Goal: Use online tool/utility: Utilize a website feature to perform a specific function

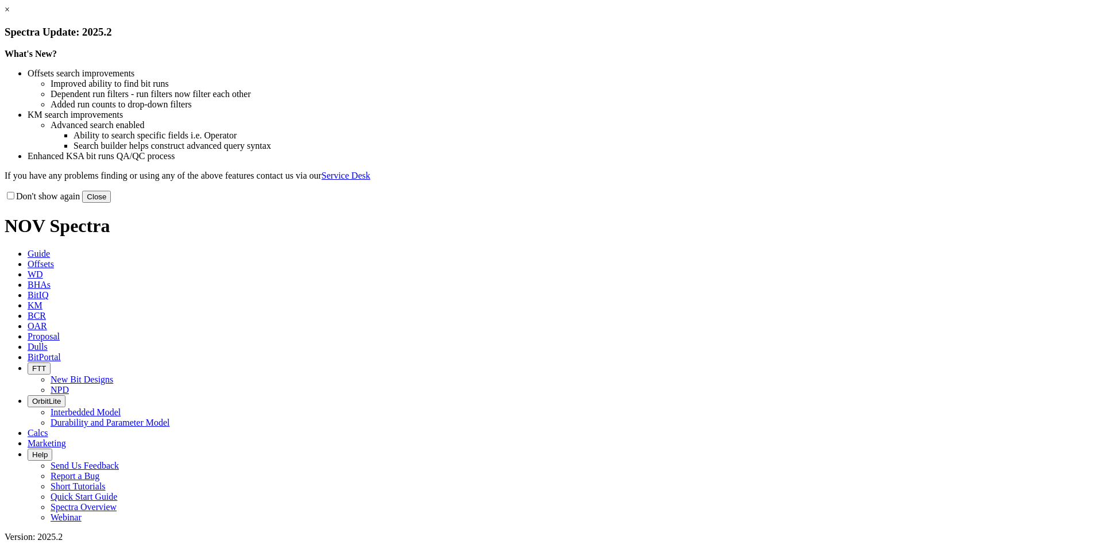
click at [111, 203] on button "Close" at bounding box center [96, 197] width 29 height 12
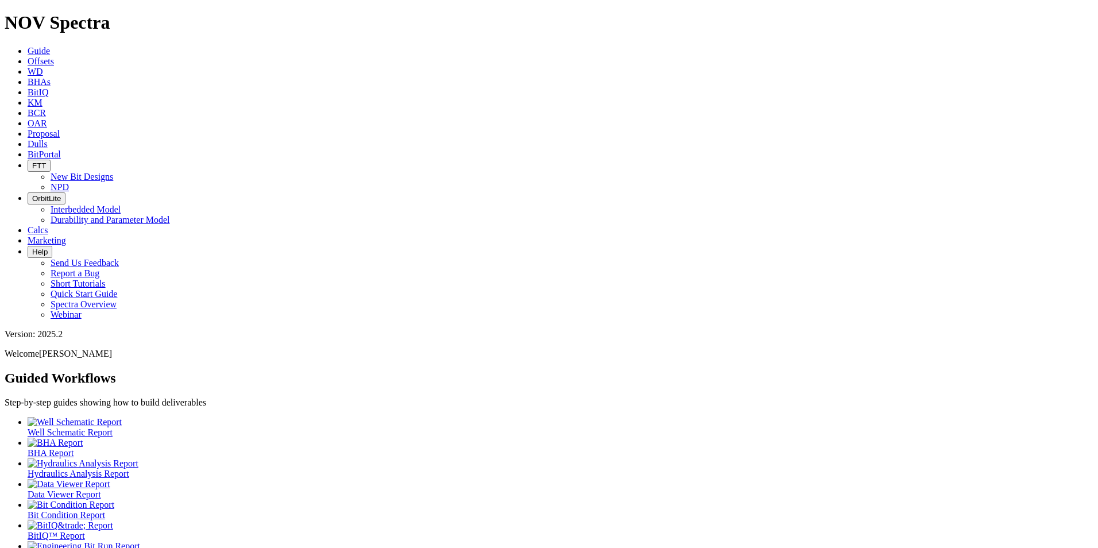
scroll to position [6, 0]
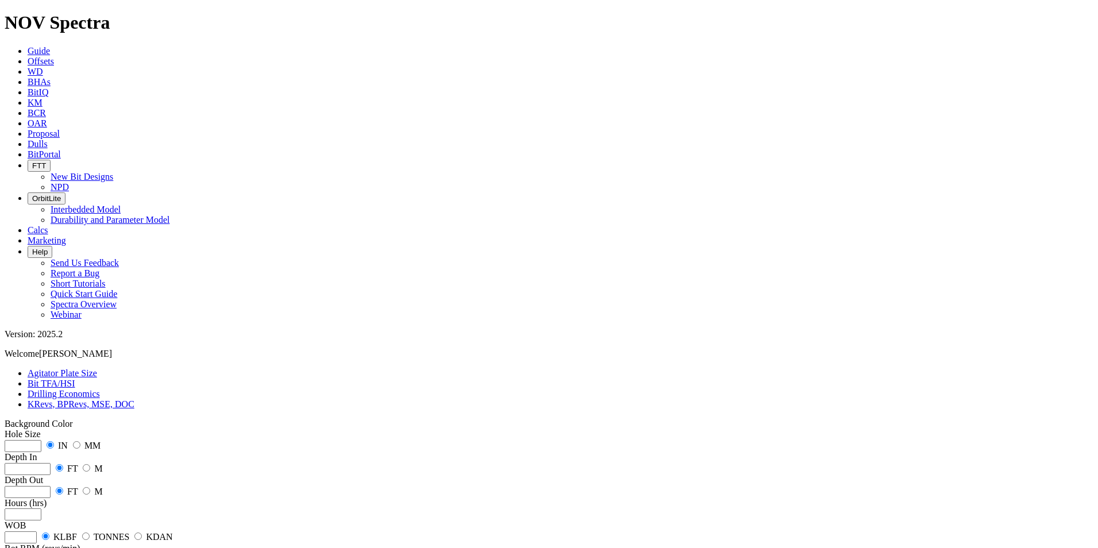
click at [41, 440] on input "number" at bounding box center [23, 446] width 37 height 12
type input "16"
click at [51, 463] on input "number" at bounding box center [28, 469] width 46 height 12
click at [174, 452] on div "Depth In FT M" at bounding box center [549, 463] width 1089 height 23
click at [102, 487] on label "M" at bounding box center [98, 492] width 8 height 10
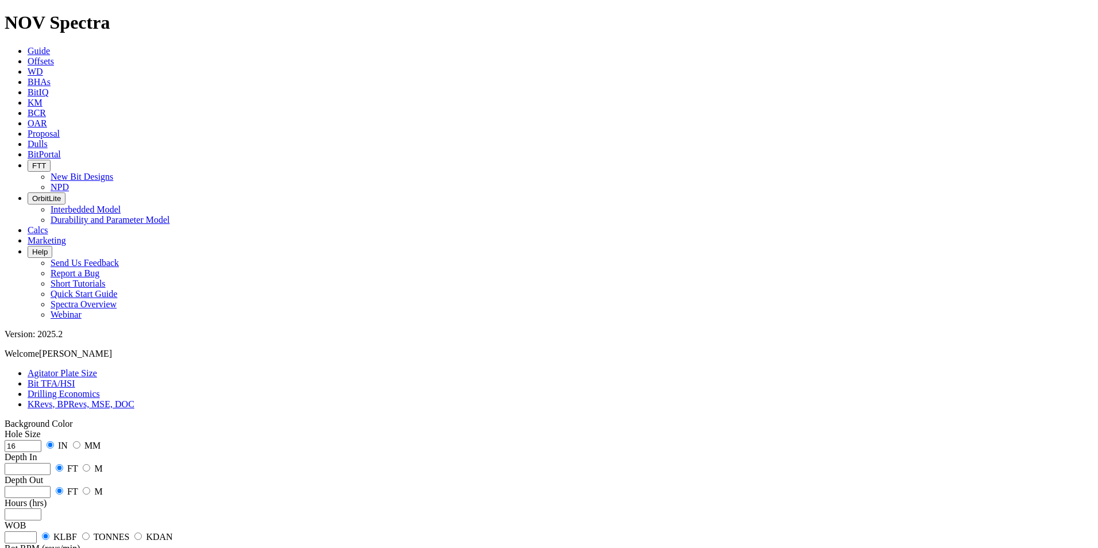
click at [102, 487] on label "M" at bounding box center [98, 492] width 8 height 10
click at [164, 475] on div "Depth Out FT M" at bounding box center [549, 486] width 1089 height 23
click at [90, 487] on input "radio" at bounding box center [86, 490] width 7 height 7
radio input "true"
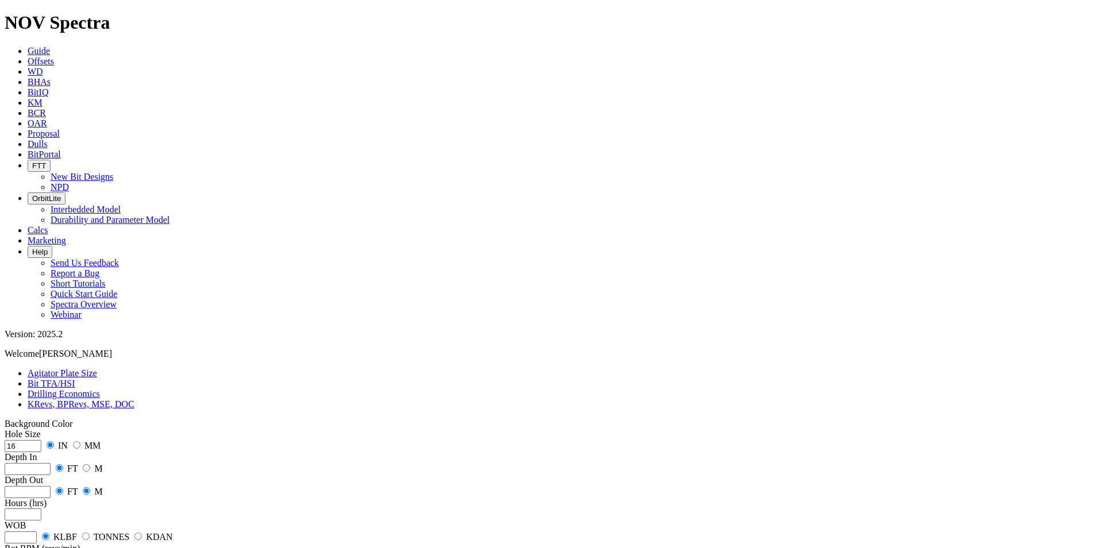
radio input "false"
radio input "true"
radio input "false"
click at [51, 463] on input "number" at bounding box center [28, 469] width 46 height 12
type input "1000"
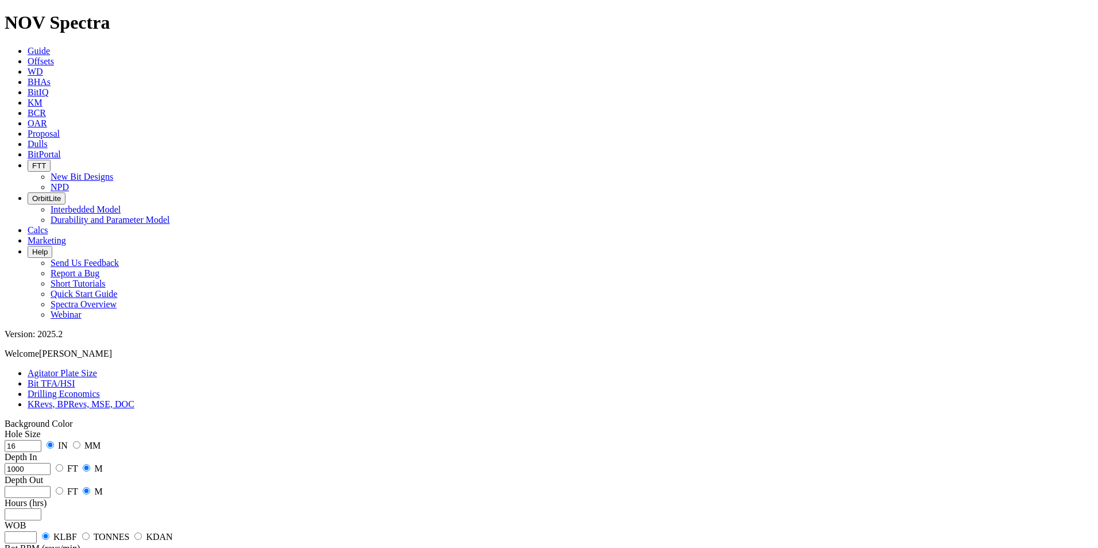
click at [51, 486] on input "number" at bounding box center [28, 492] width 46 height 12
type input "2000"
click at [41, 508] on input "number" at bounding box center [23, 514] width 37 height 12
type input "10"
click at [37, 531] on input "number" at bounding box center [21, 537] width 32 height 12
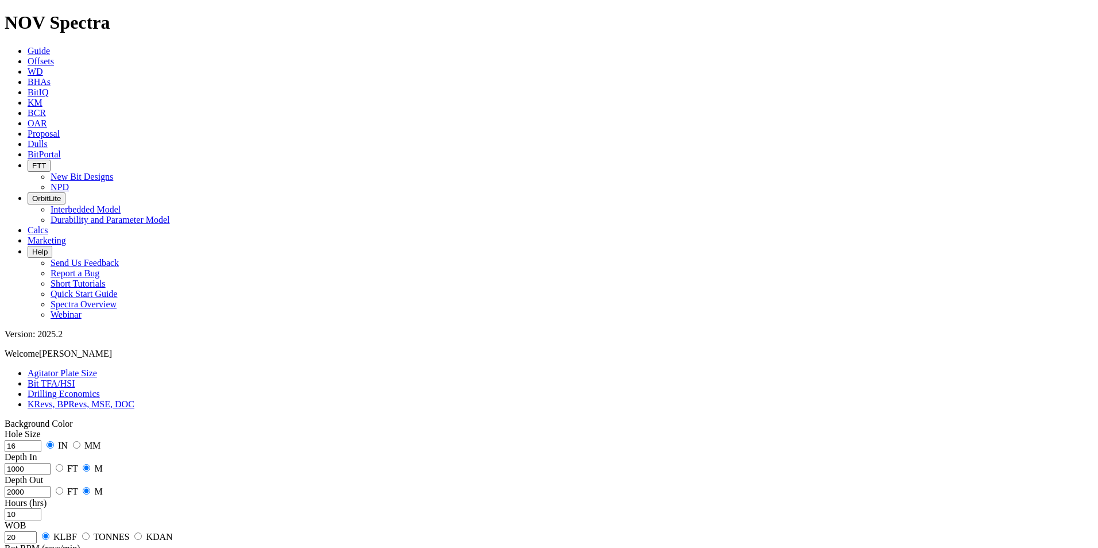
type input "20"
type input "160"
click at [78, 429] on div "Hole Size 16 IN MM Depth In [DATE] FT M Depth Out 2000 FT M Hours (hrs) 10 WOB …" at bounding box center [549, 532] width 1089 height 207
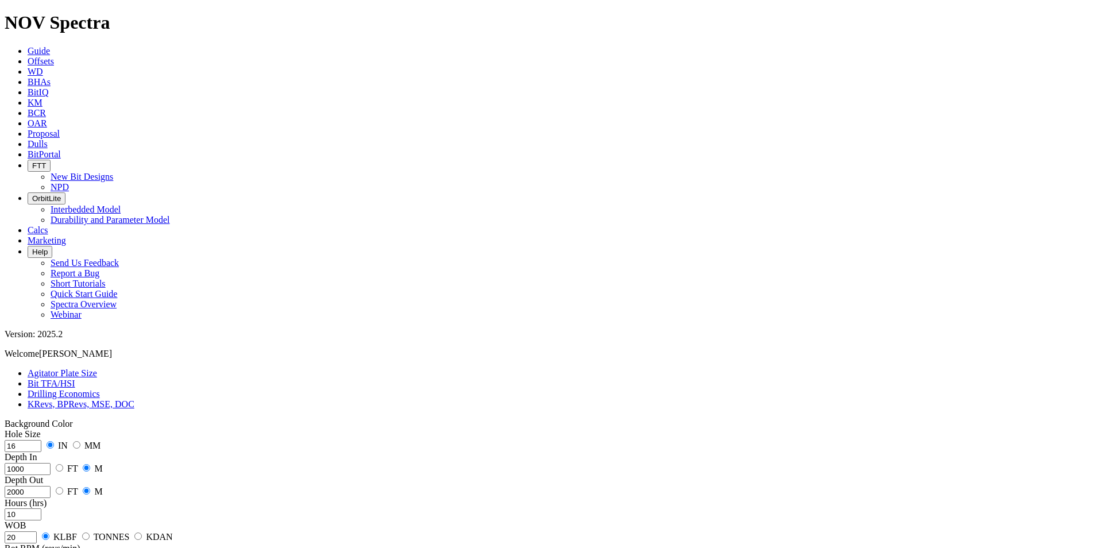
type input "10"
type input "6"
type input "800"
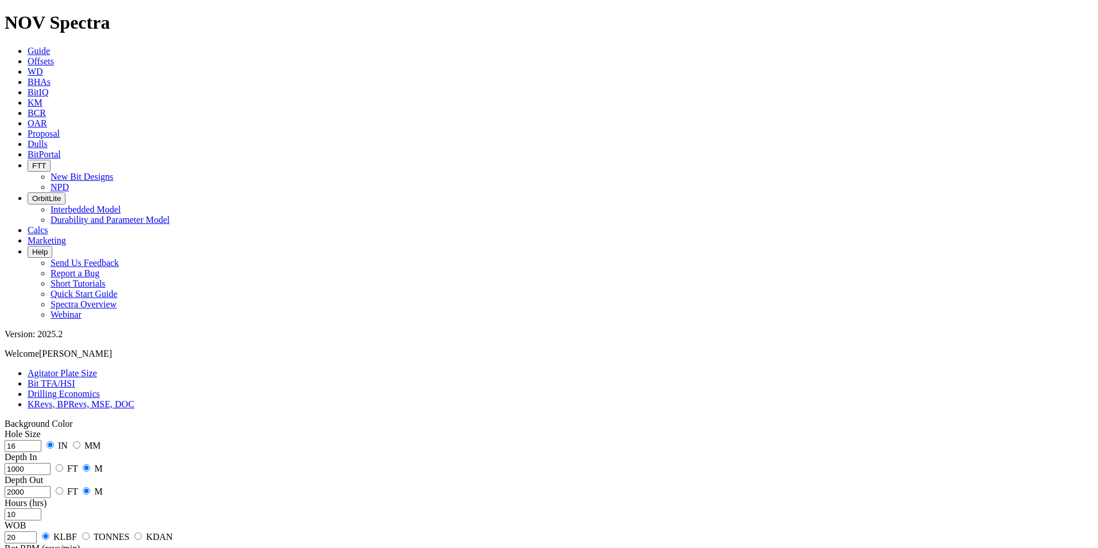
type input "0"
click at [41, 508] on input "10" at bounding box center [23, 514] width 37 height 12
click at [51, 486] on input "2000" at bounding box center [28, 492] width 46 height 12
drag, startPoint x: 588, startPoint y: 175, endPoint x: 618, endPoint y: 176, distance: 29.9
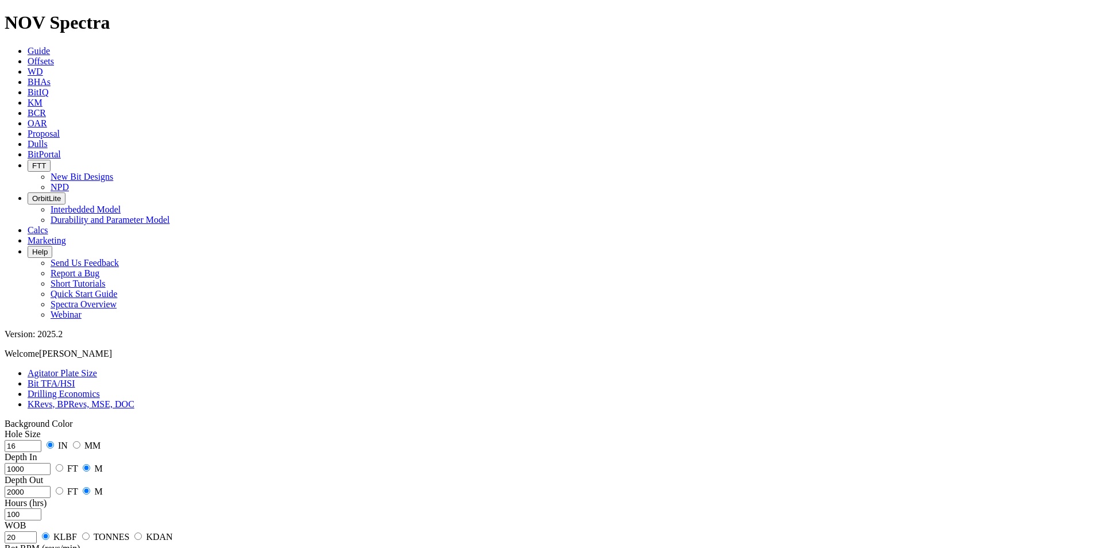
drag, startPoint x: 618, startPoint y: 176, endPoint x: 609, endPoint y: 259, distance: 83.7
drag, startPoint x: 586, startPoint y: 426, endPoint x: 620, endPoint y: 428, distance: 34.0
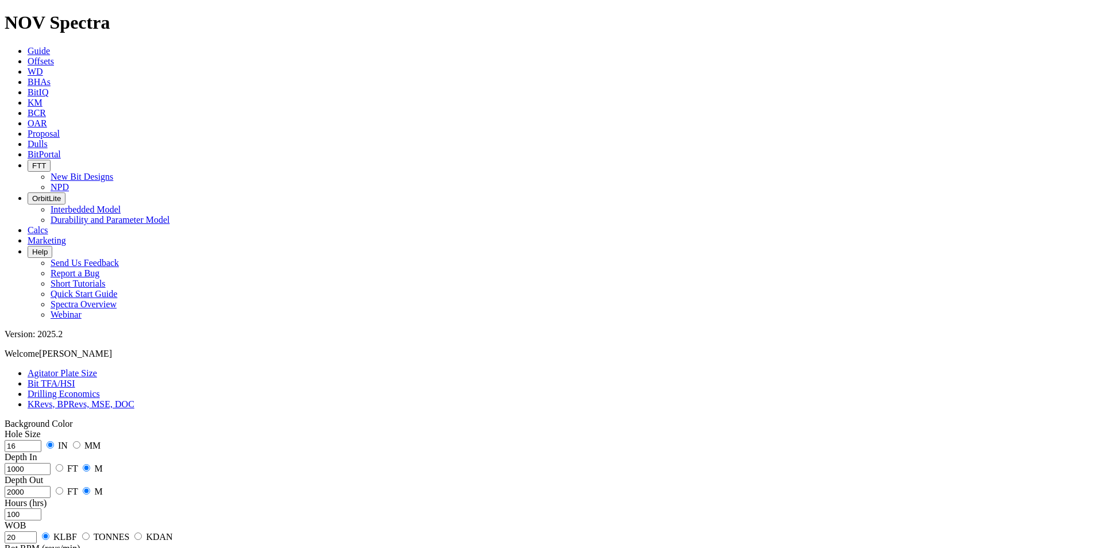
drag, startPoint x: 591, startPoint y: 176, endPoint x: 616, endPoint y: 178, distance: 25.3
drag, startPoint x: 79, startPoint y: 227, endPoint x: 20, endPoint y: 222, distance: 60.0
drag, startPoint x: 89, startPoint y: 189, endPoint x: 92, endPoint y: 183, distance: 6.9
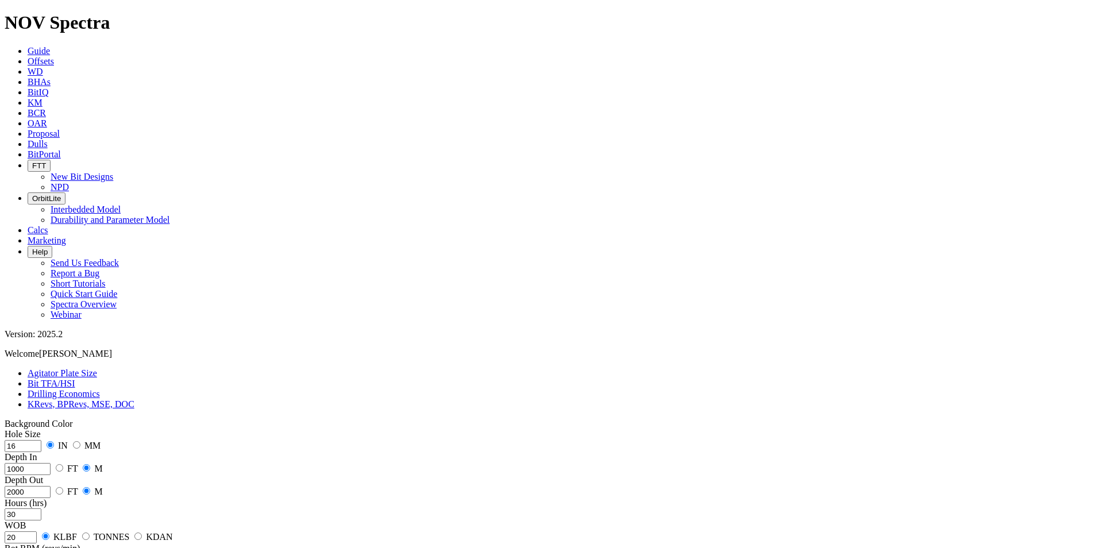
click at [51, 486] on input "2000" at bounding box center [28, 492] width 46 height 12
drag, startPoint x: 82, startPoint y: 226, endPoint x: 22, endPoint y: 230, distance: 59.9
drag, startPoint x: 585, startPoint y: 176, endPoint x: 630, endPoint y: 181, distance: 45.7
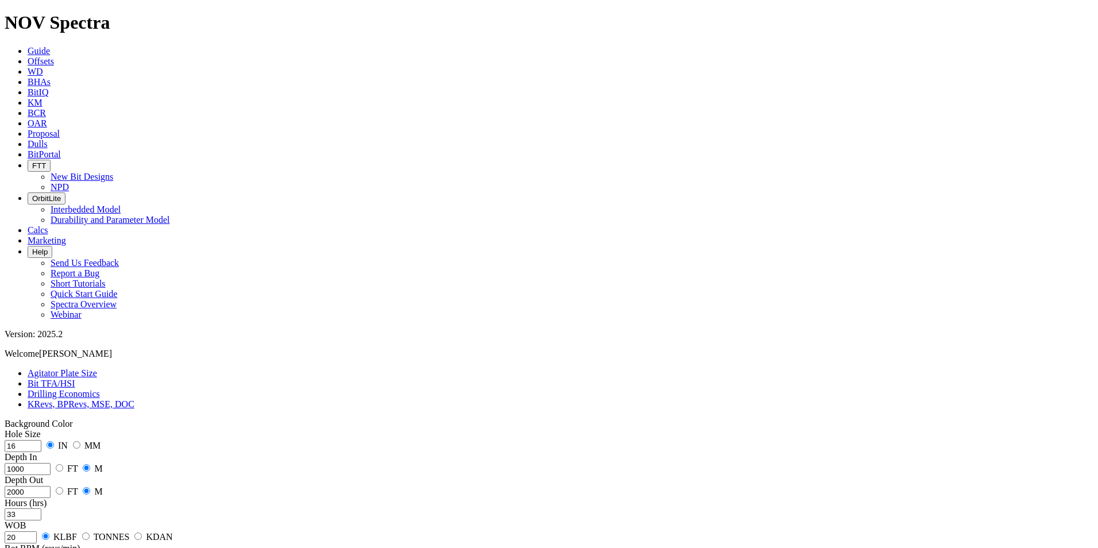
drag, startPoint x: 587, startPoint y: 428, endPoint x: 603, endPoint y: 420, distance: 18.5
drag, startPoint x: 585, startPoint y: 422, endPoint x: 629, endPoint y: 425, distance: 43.7
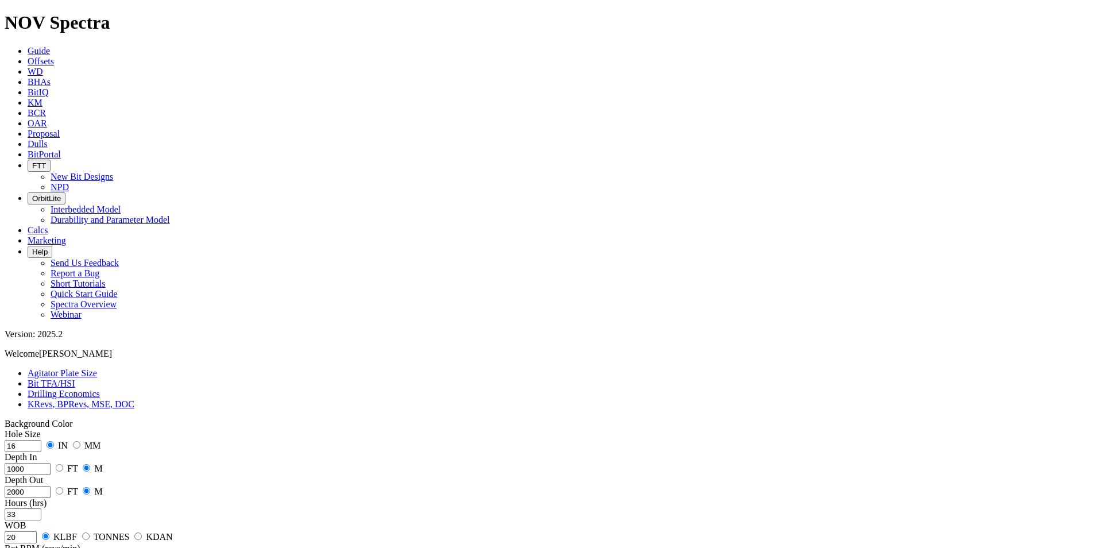
drag, startPoint x: 68, startPoint y: 230, endPoint x: 41, endPoint y: 237, distance: 27.3
click at [41, 429] on div "Hole Size 16 IN MM Depth In [DATE] FT M Depth Out 2000 FT M Hours (hrs) 33 WOB …" at bounding box center [549, 532] width 1089 height 207
drag, startPoint x: 90, startPoint y: 229, endPoint x: -55, endPoint y: 245, distance: 145.7
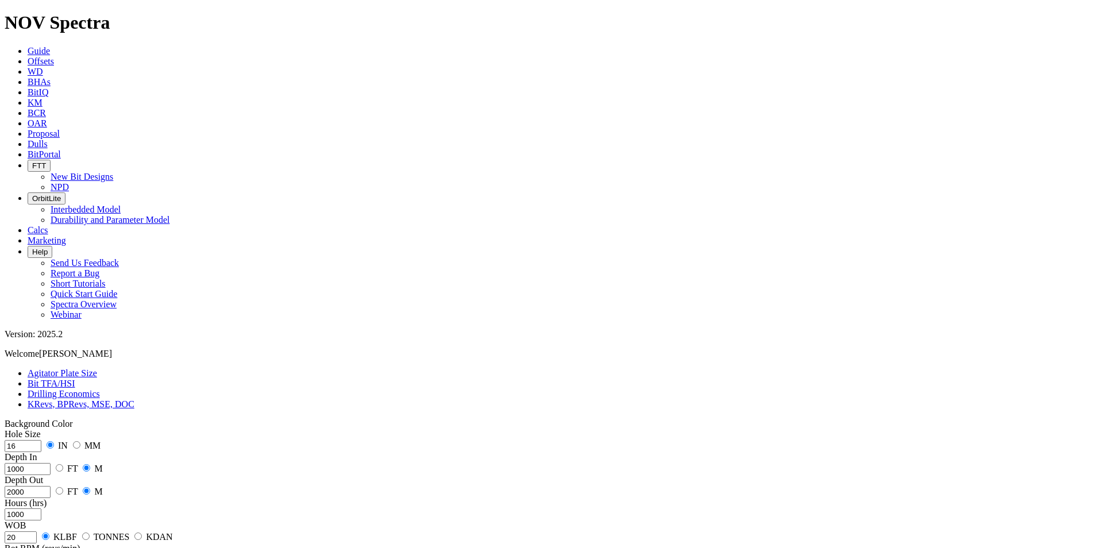
click at [0, 245] on html "Spectra is built to be used with Google Chrome. Please switch browsers. NOV Spe…" at bounding box center [549, 407] width 1098 height 815
drag, startPoint x: 588, startPoint y: 426, endPoint x: 631, endPoint y: 429, distance: 42.6
drag, startPoint x: 631, startPoint y: 429, endPoint x: 589, endPoint y: 423, distance: 42.4
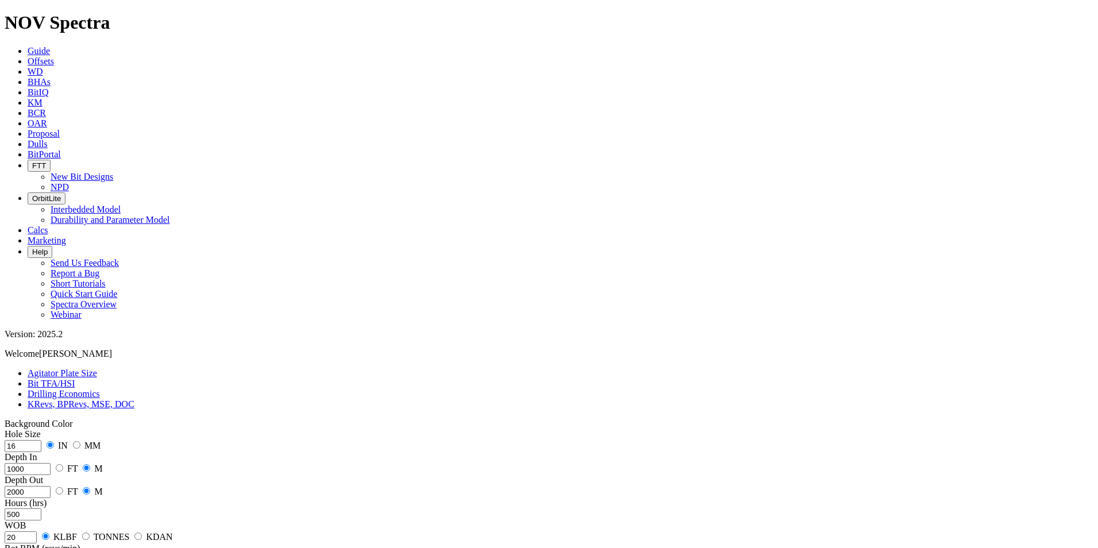
drag, startPoint x: 592, startPoint y: 423, endPoint x: 599, endPoint y: 423, distance: 6.9
drag, startPoint x: 81, startPoint y: 230, endPoint x: 6, endPoint y: 230, distance: 75.3
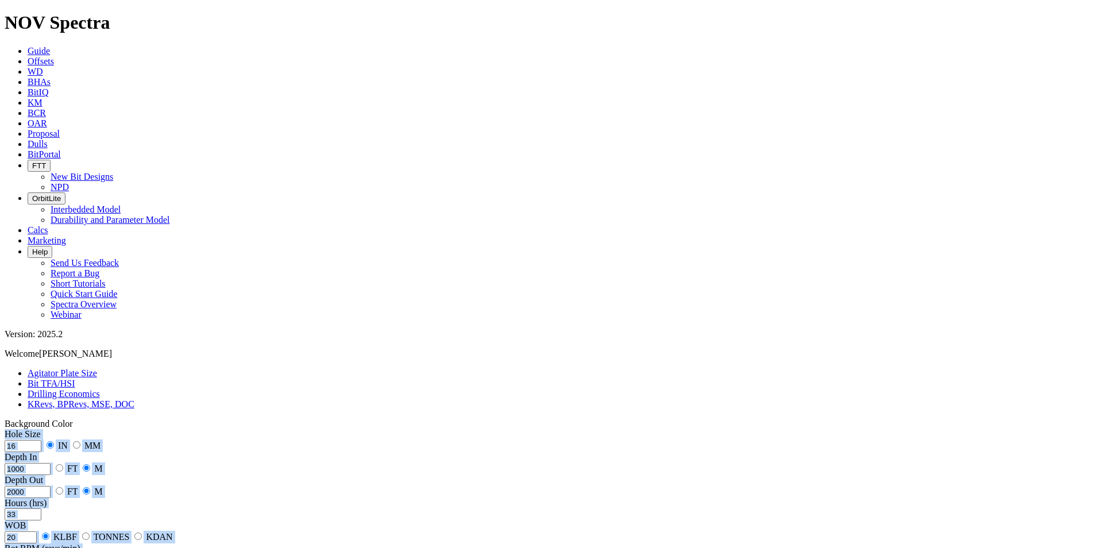
drag, startPoint x: 588, startPoint y: 425, endPoint x: 650, endPoint y: 427, distance: 62.1
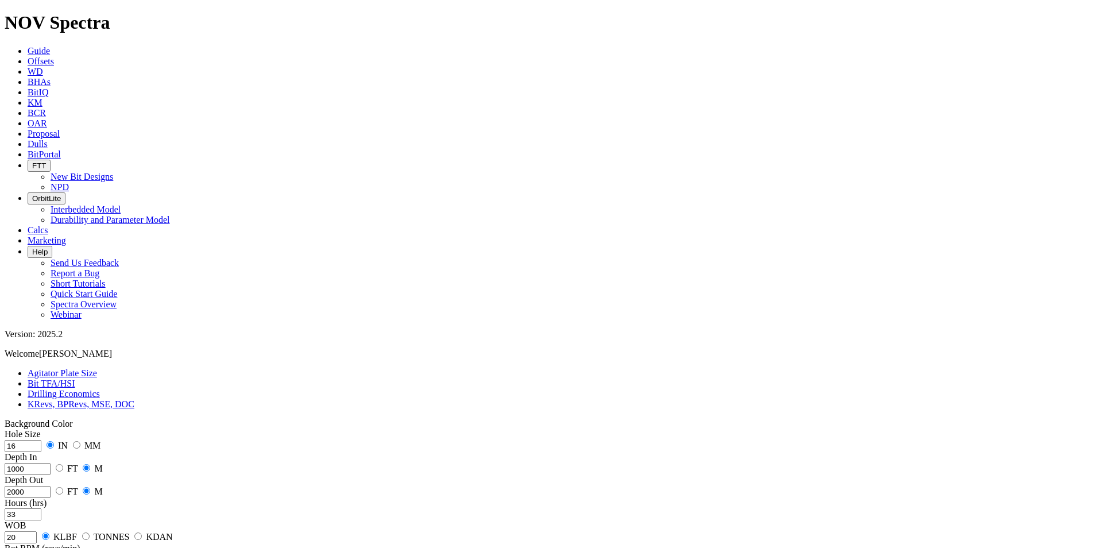
drag, startPoint x: 650, startPoint y: 427, endPoint x: 624, endPoint y: 430, distance: 26.1
drag, startPoint x: 566, startPoint y: 422, endPoint x: 633, endPoint y: 425, distance: 67.3
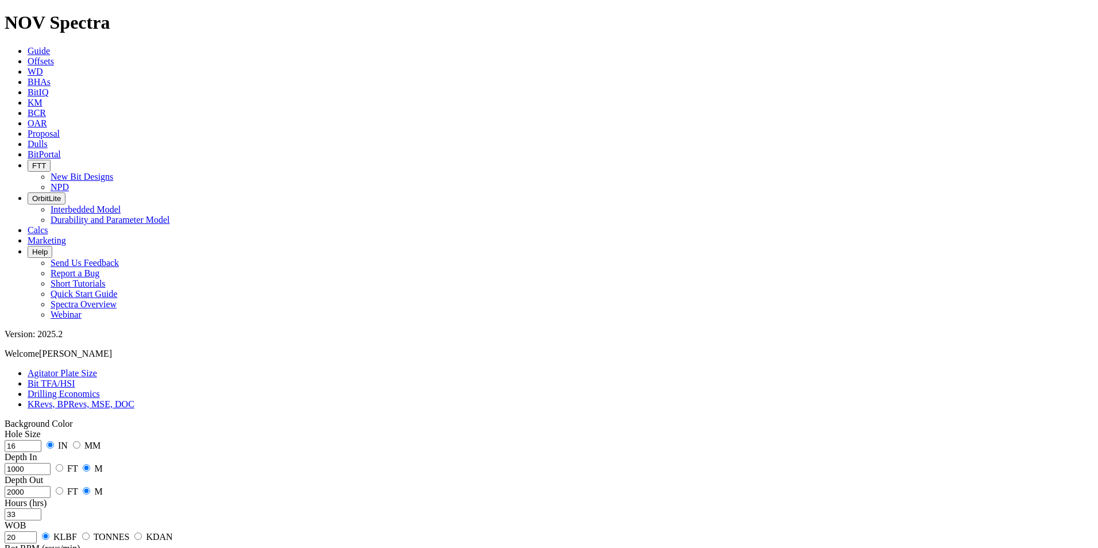
drag, startPoint x: 585, startPoint y: 178, endPoint x: 597, endPoint y: 180, distance: 12.2
drag, startPoint x: 65, startPoint y: 236, endPoint x: 29, endPoint y: 234, distance: 36.8
type input "3"
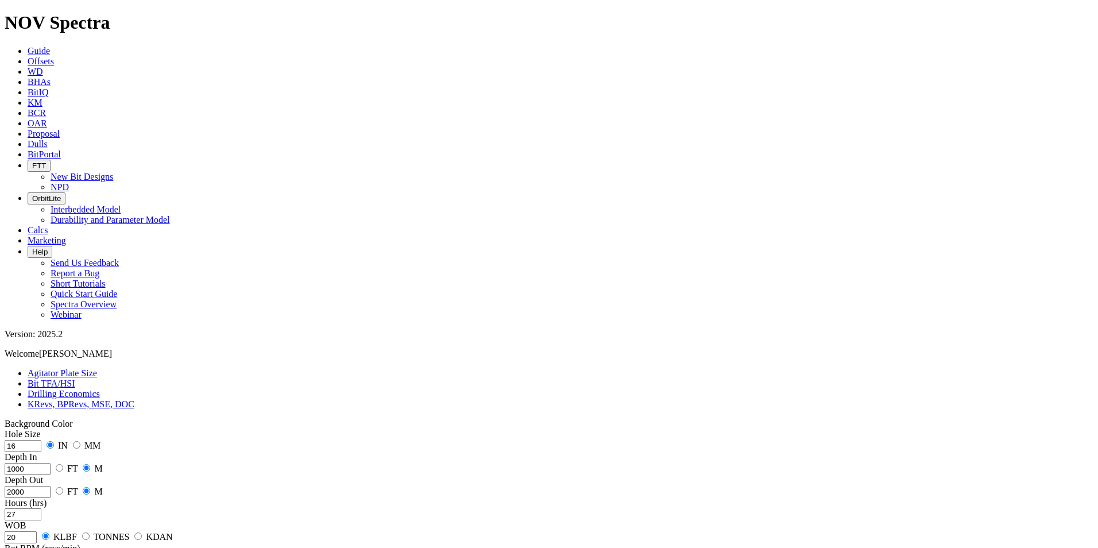
drag, startPoint x: 582, startPoint y: 426, endPoint x: 617, endPoint y: 426, distance: 35.0
drag, startPoint x: 585, startPoint y: 175, endPoint x: 600, endPoint y: 175, distance: 14.4
drag, startPoint x: 75, startPoint y: 268, endPoint x: 25, endPoint y: 275, distance: 50.4
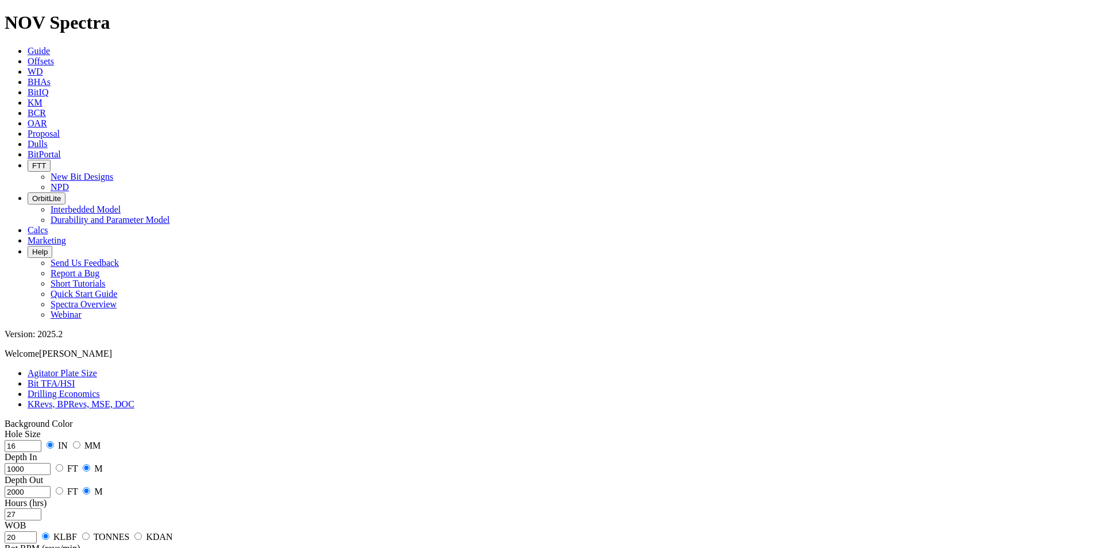
drag, startPoint x: 84, startPoint y: 232, endPoint x: 17, endPoint y: 233, distance: 67.2
click at [51, 486] on input "2000" at bounding box center [28, 492] width 46 height 12
click at [41, 508] on input "10" at bounding box center [23, 514] width 37 height 12
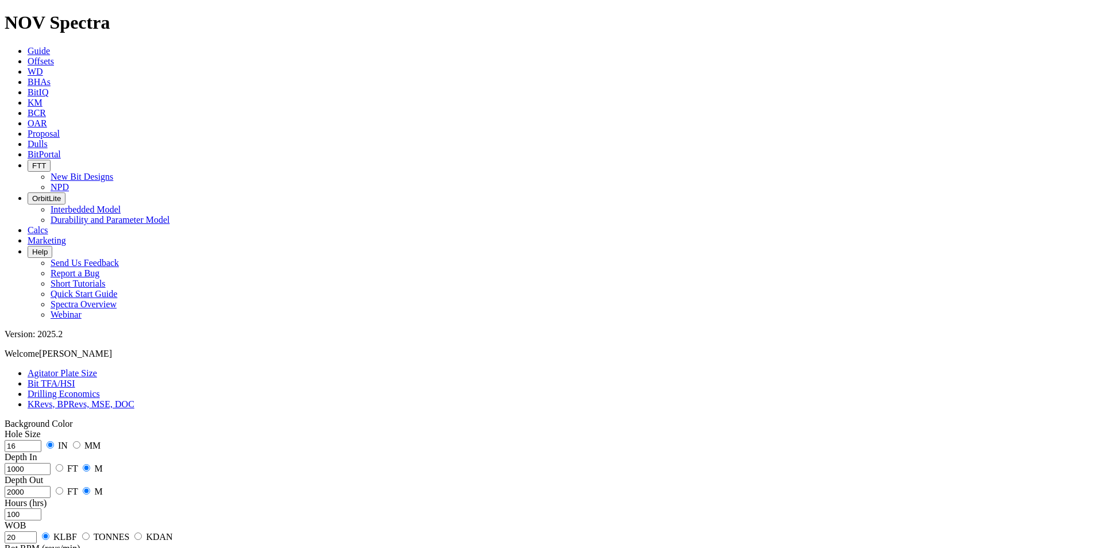
type input "100"
drag, startPoint x: 591, startPoint y: 177, endPoint x: 622, endPoint y: 176, distance: 31.0
drag, startPoint x: 86, startPoint y: 229, endPoint x: 26, endPoint y: 233, distance: 59.9
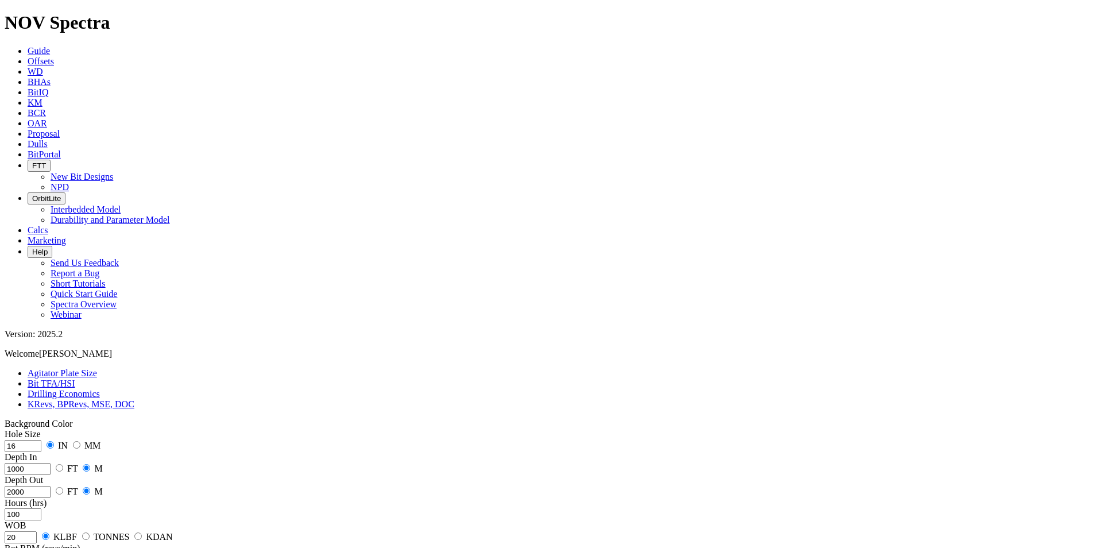
drag, startPoint x: 606, startPoint y: 184, endPoint x: 590, endPoint y: 175, distance: 18.2
drag, startPoint x: 587, startPoint y: 173, endPoint x: 620, endPoint y: 176, distance: 33.5
